Goal: Task Accomplishment & Management: Complete application form

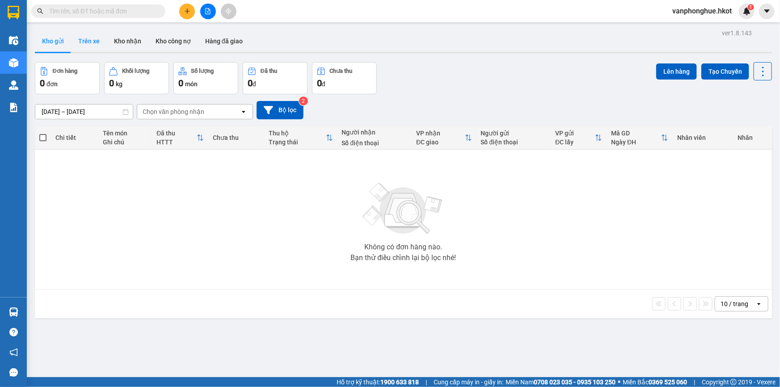
click at [97, 40] on button "Trên xe" at bounding box center [89, 40] width 36 height 21
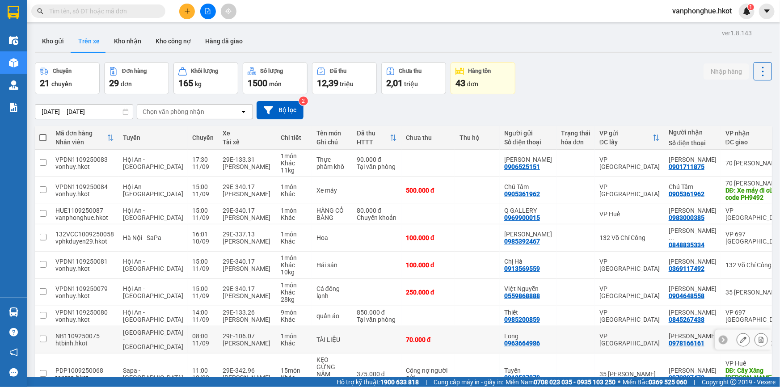
scroll to position [64, 0]
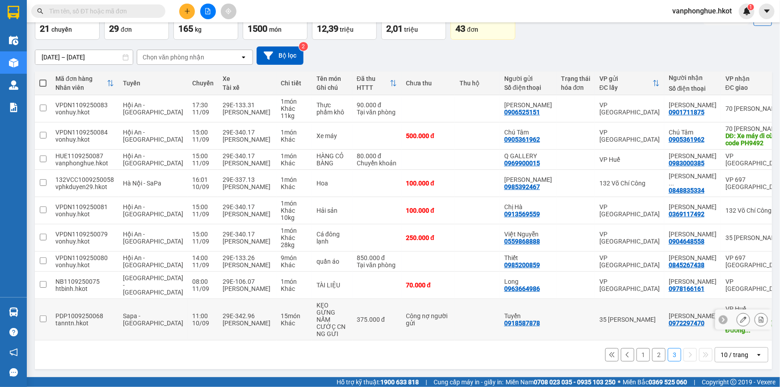
click at [44, 320] on input "checkbox" at bounding box center [43, 319] width 7 height 7
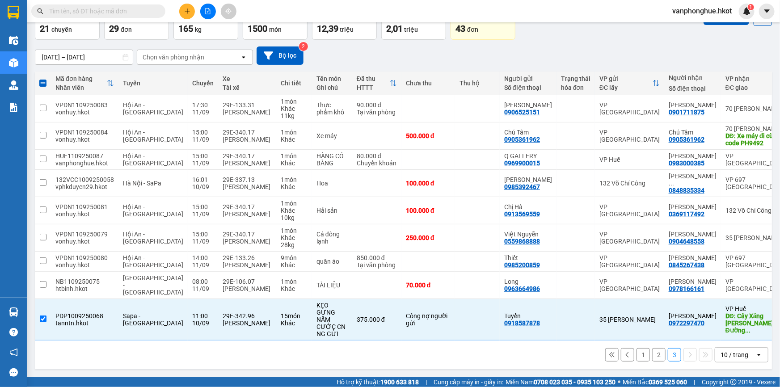
scroll to position [0, 0]
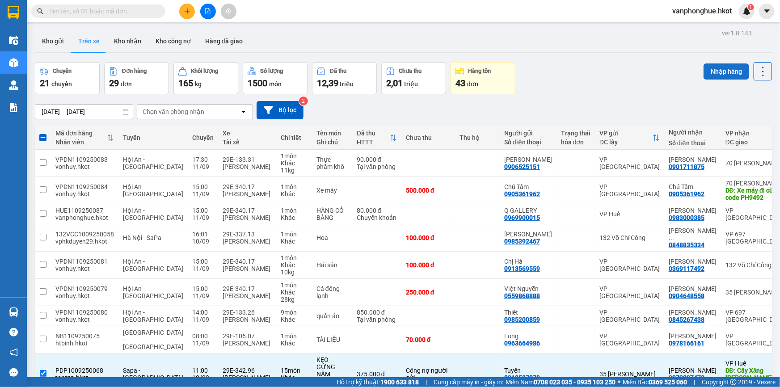
click at [723, 72] on button "Nhập hàng" at bounding box center [727, 71] width 46 height 16
checkbox input "false"
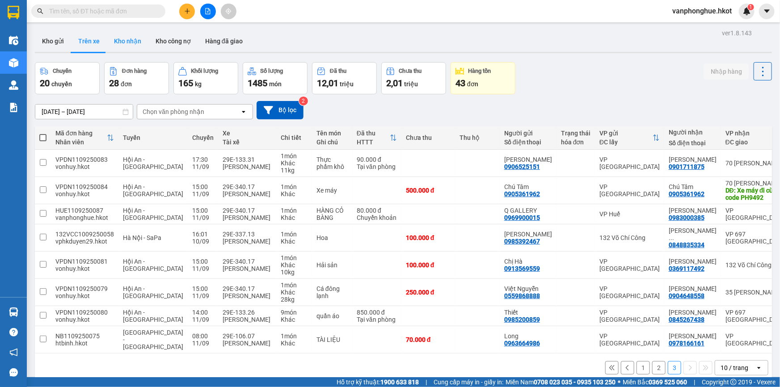
drag, startPoint x: 125, startPoint y: 39, endPoint x: 132, endPoint y: 46, distance: 9.5
click at [125, 39] on button "Kho nhận" at bounding box center [128, 40] width 42 height 21
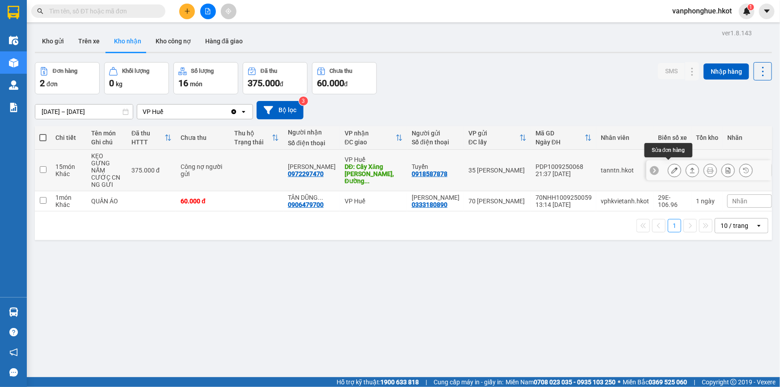
click at [672, 167] on icon at bounding box center [675, 170] width 6 height 6
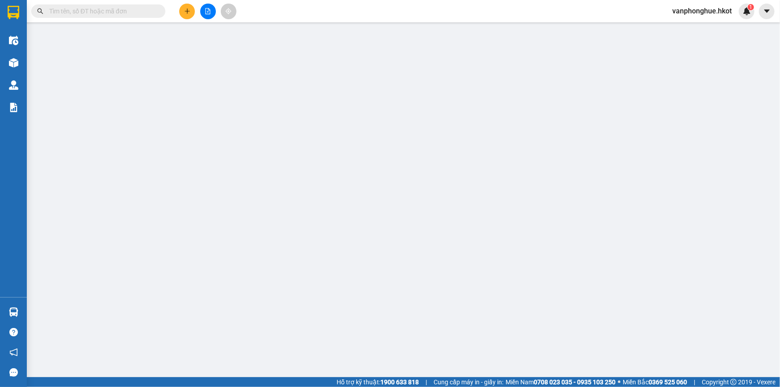
type input "0918587878"
type input "Tuyển"
type input "0972297470"
type input "[PERSON_NAME]"
type input "Cây Xăng [PERSON_NAME], [PERSON_NAME], [GEOGRAPHIC_DATA]"
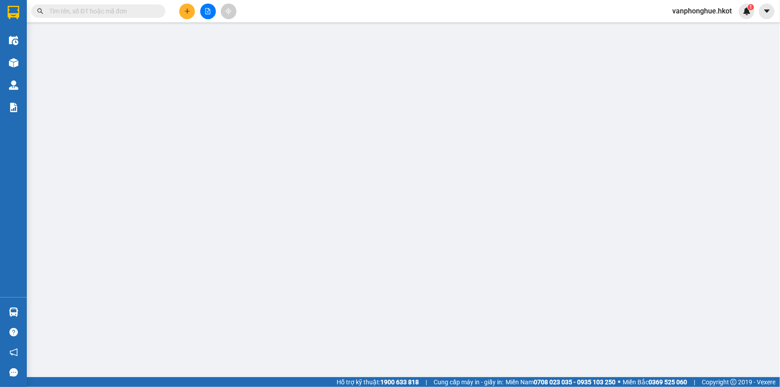
type input "375.000"
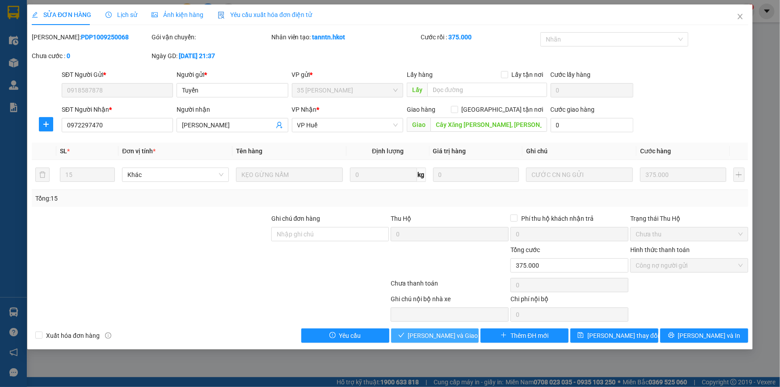
click at [446, 333] on span "[PERSON_NAME] và Giao hàng" at bounding box center [451, 336] width 86 height 10
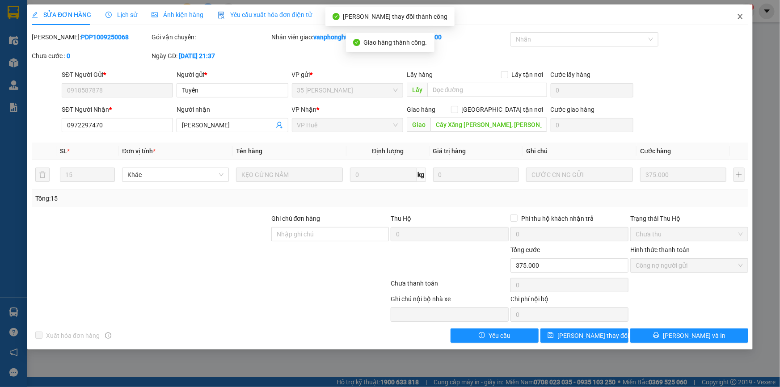
click at [742, 16] on icon "close" at bounding box center [740, 16] width 7 height 7
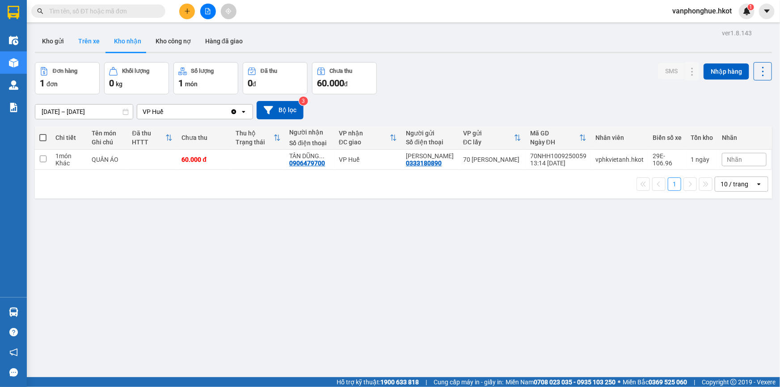
click at [80, 40] on button "Trên xe" at bounding box center [89, 40] width 36 height 21
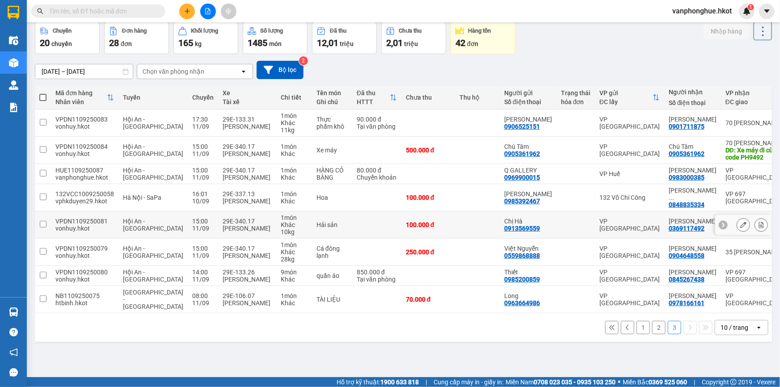
scroll to position [41, 0]
click at [652, 334] on button "2" at bounding box center [658, 327] width 13 height 13
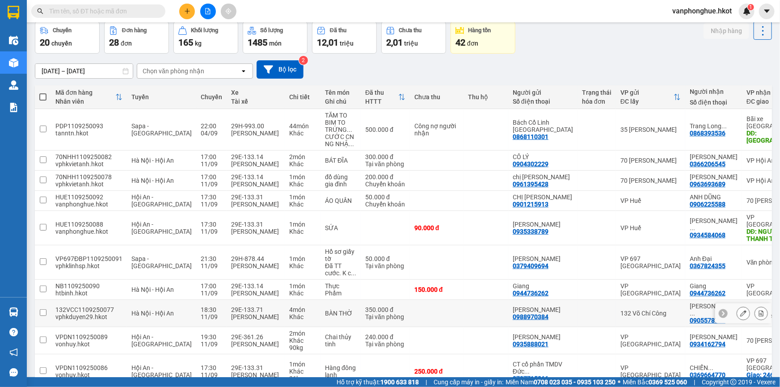
scroll to position [81, 0]
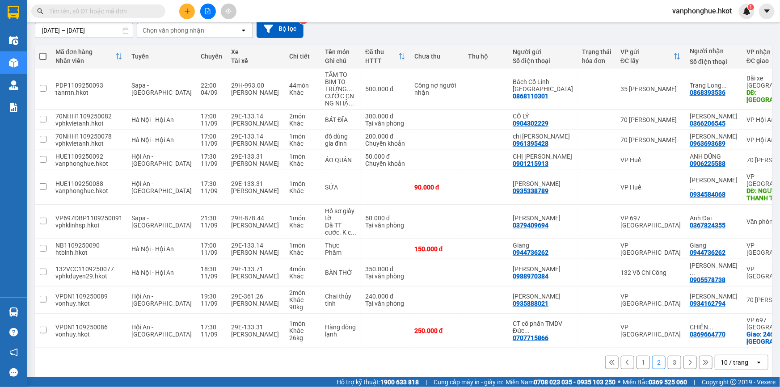
click at [637, 356] on button "1" at bounding box center [643, 362] width 13 height 13
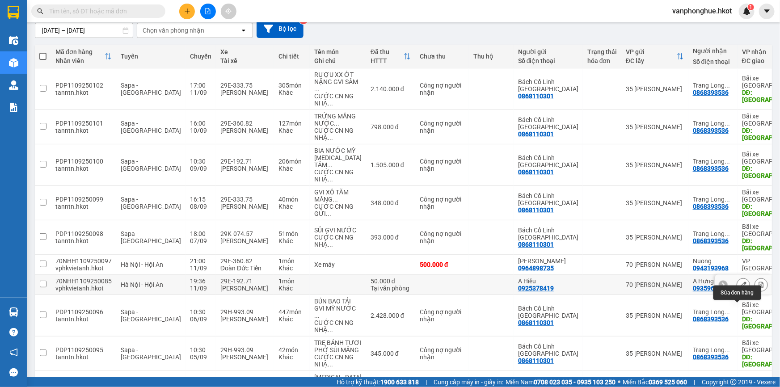
click at [740, 288] on icon at bounding box center [743, 285] width 6 height 6
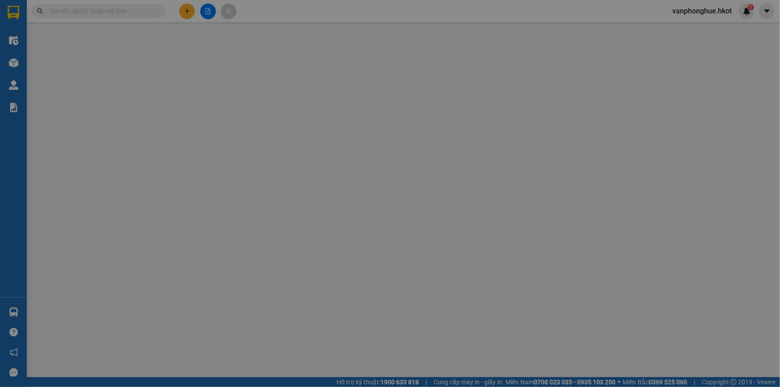
type input "0925378419"
type input "A Hiếu"
type input "0935960963"
type input "A Hưng"
type input "50.000"
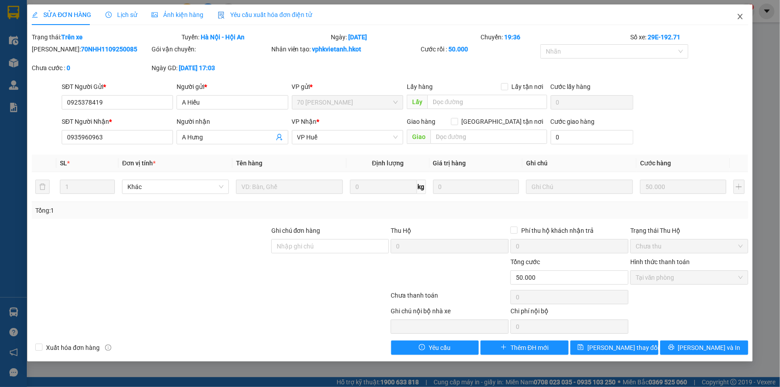
click at [740, 15] on icon "close" at bounding box center [740, 16] width 7 height 7
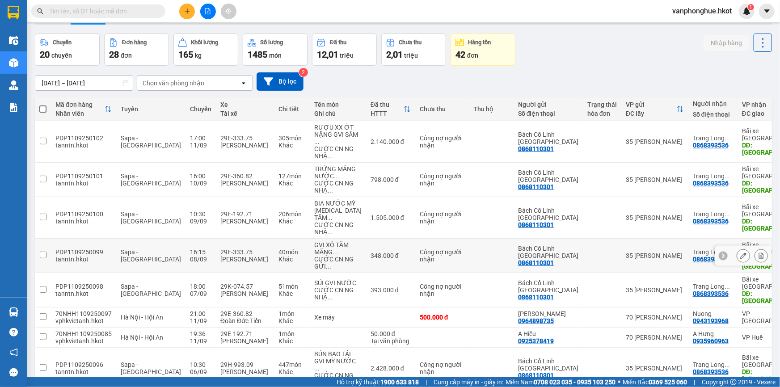
scroll to position [191, 0]
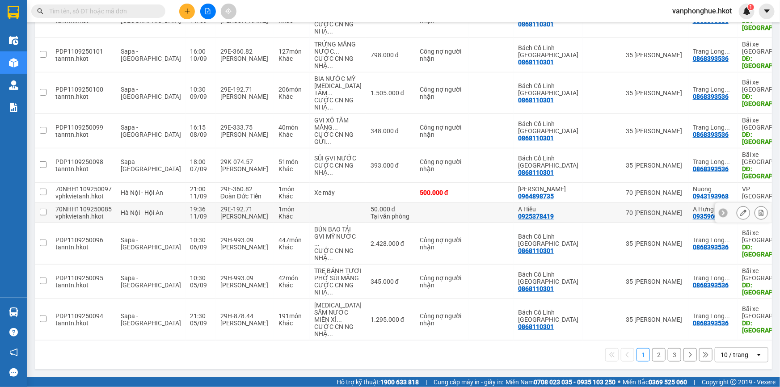
click at [42, 209] on input "checkbox" at bounding box center [43, 212] width 7 height 7
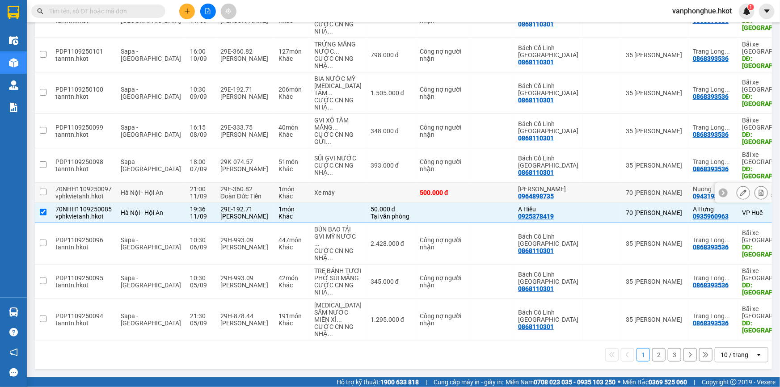
scroll to position [0, 0]
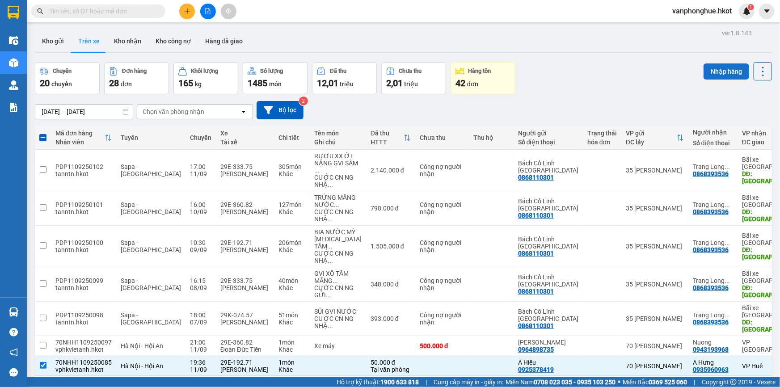
click at [720, 72] on button "Nhập hàng" at bounding box center [727, 71] width 46 height 16
checkbox input "false"
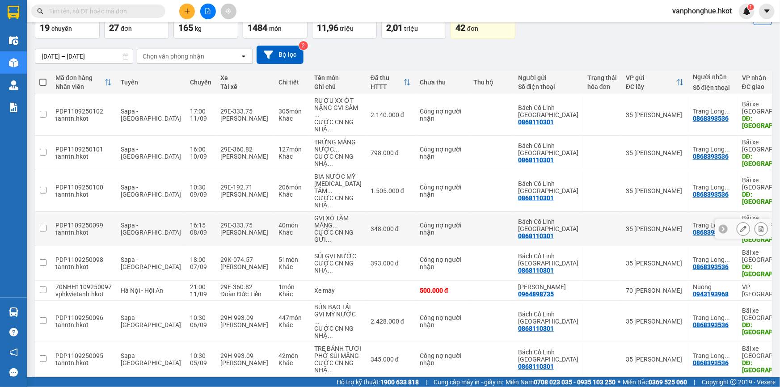
scroll to position [206, 0]
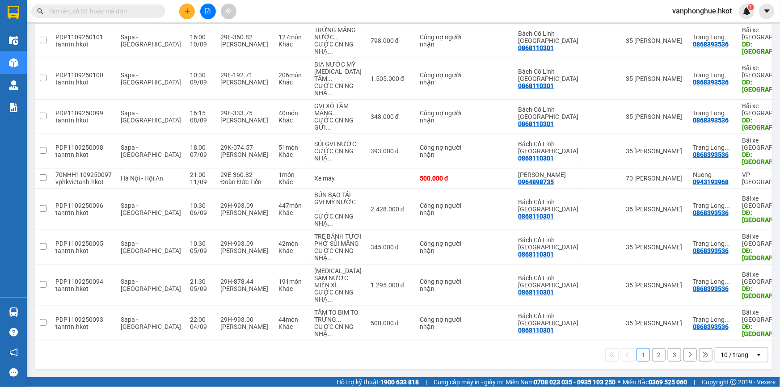
click at [654, 355] on button "2" at bounding box center [658, 354] width 13 height 13
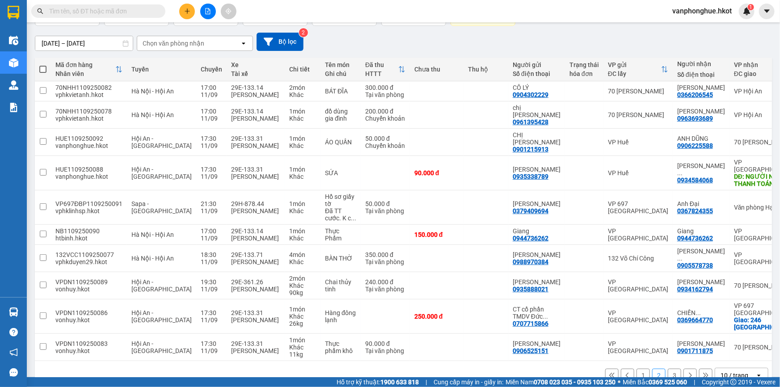
scroll to position [70, 0]
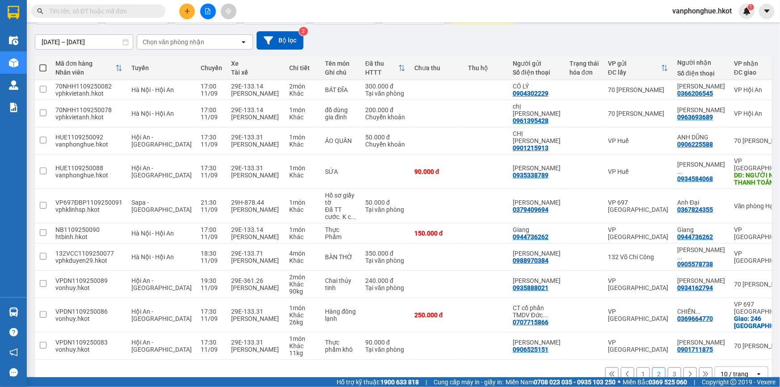
click at [670, 367] on button "3" at bounding box center [674, 373] width 13 height 13
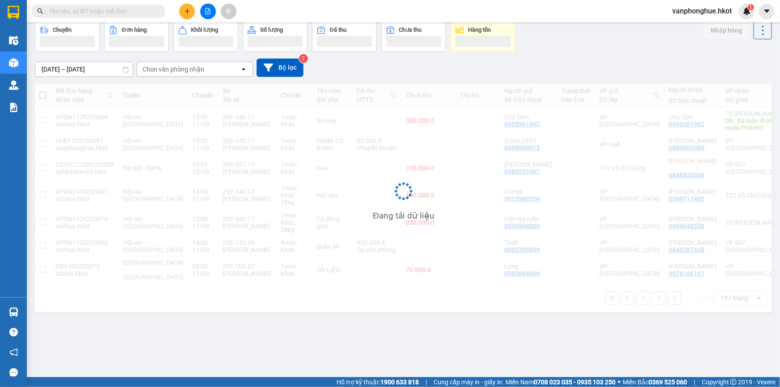
scroll to position [41, 0]
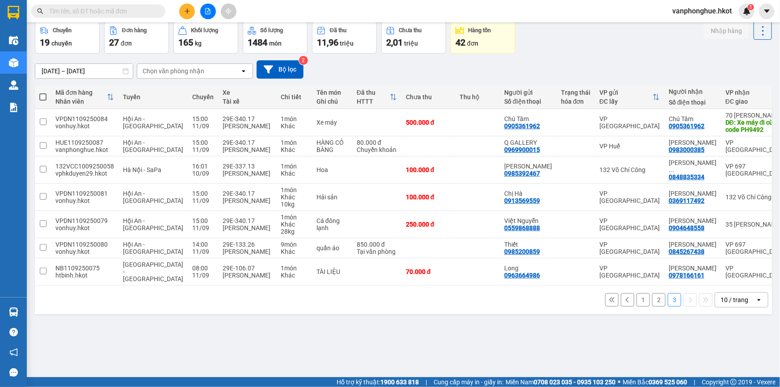
click at [621, 307] on button at bounding box center [627, 299] width 13 height 13
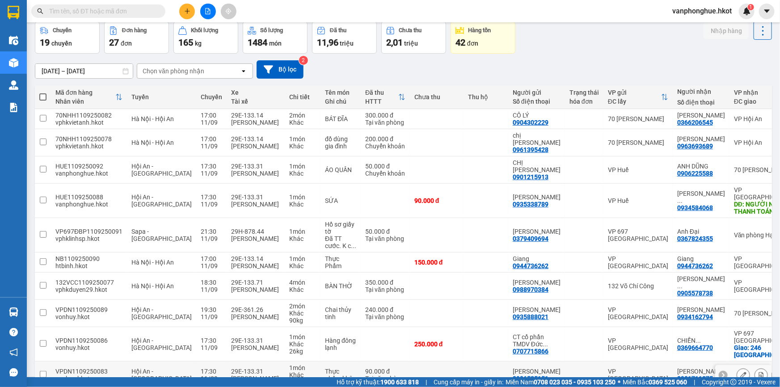
scroll to position [70, 0]
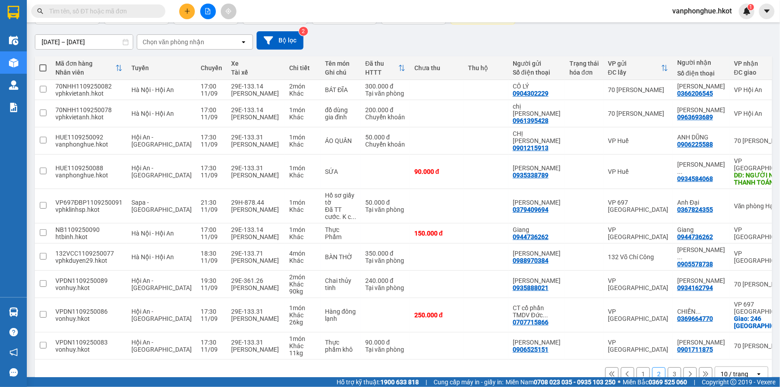
click at [637, 367] on button "1" at bounding box center [643, 373] width 13 height 13
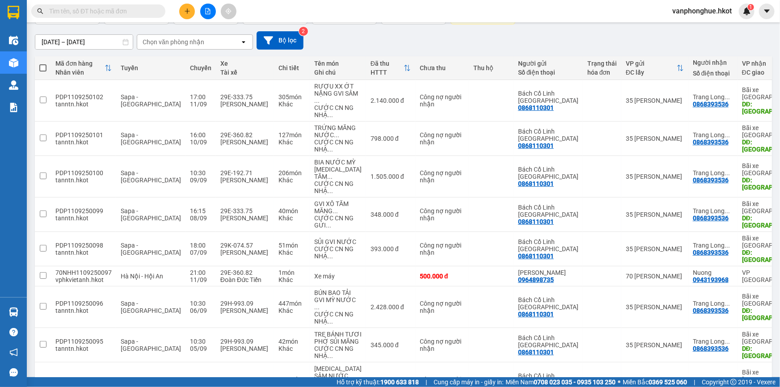
scroll to position [0, 0]
